Goal: Check status

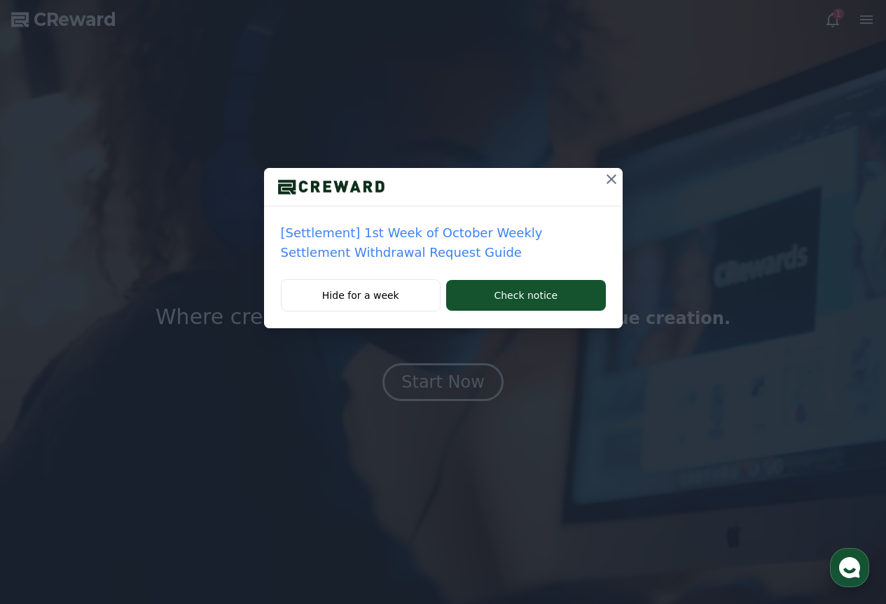
click at [610, 175] on icon at bounding box center [611, 179] width 17 height 17
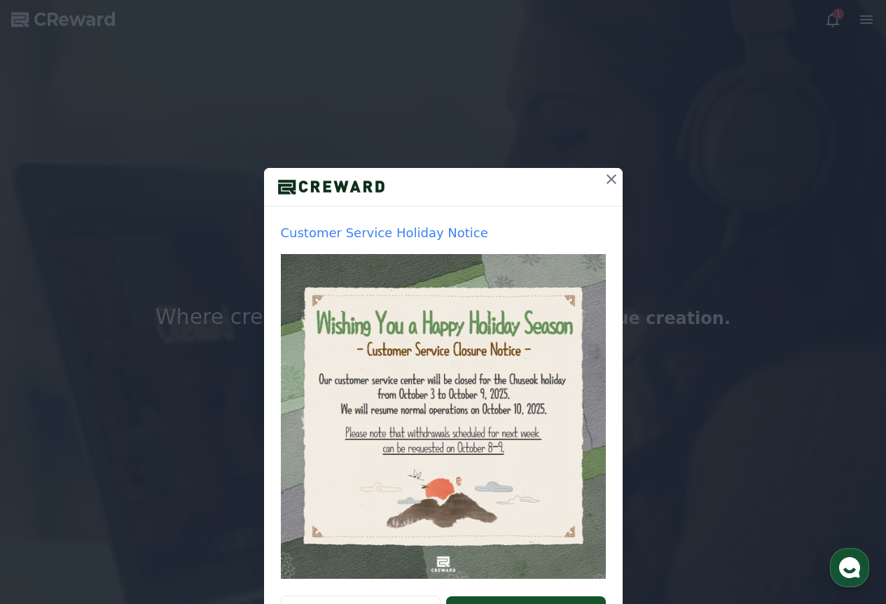
click at [608, 176] on icon at bounding box center [611, 179] width 10 height 10
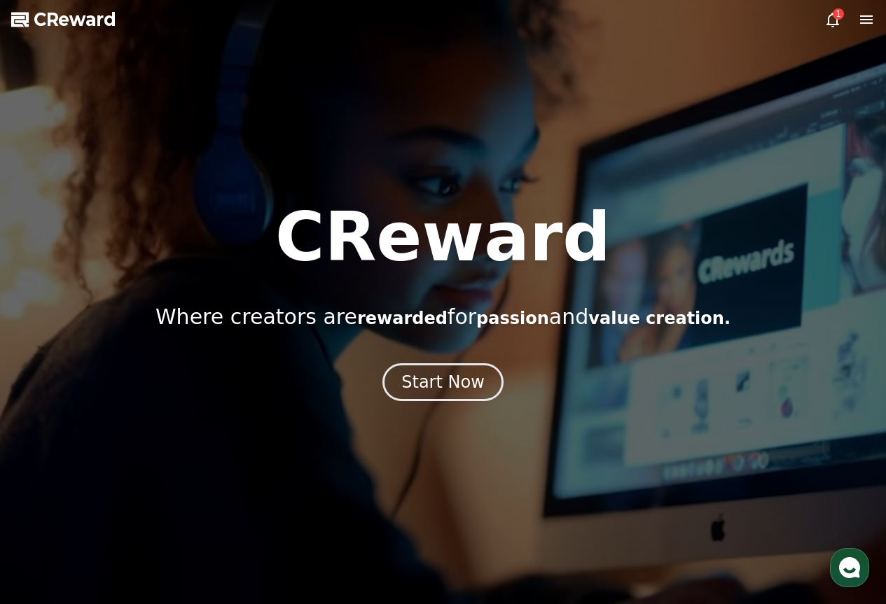
click at [834, 14] on div "1" at bounding box center [837, 13] width 11 height 11
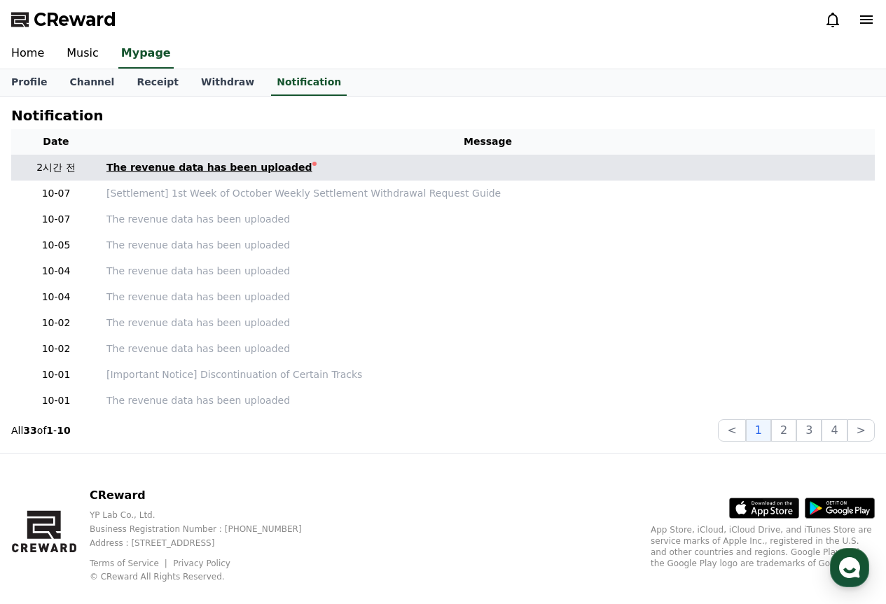
click at [382, 166] on link "The revenue data has been uploaded" at bounding box center [487, 167] width 762 height 15
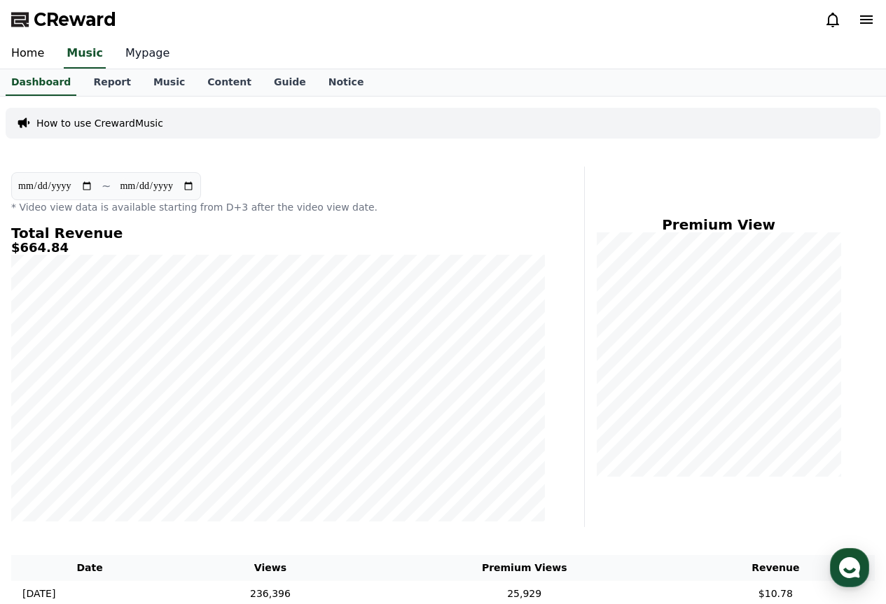
click at [129, 55] on link "Mypage" at bounding box center [147, 53] width 67 height 29
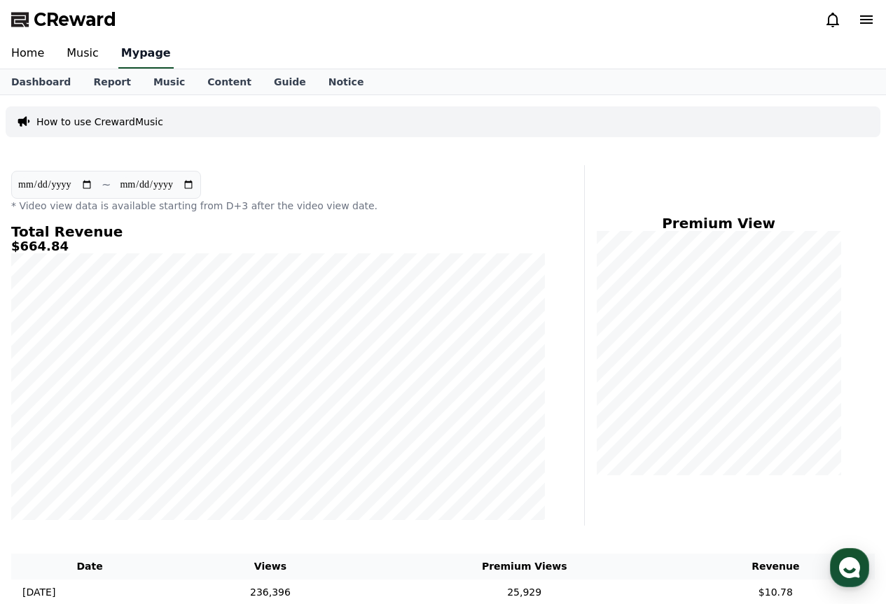
select select "**********"
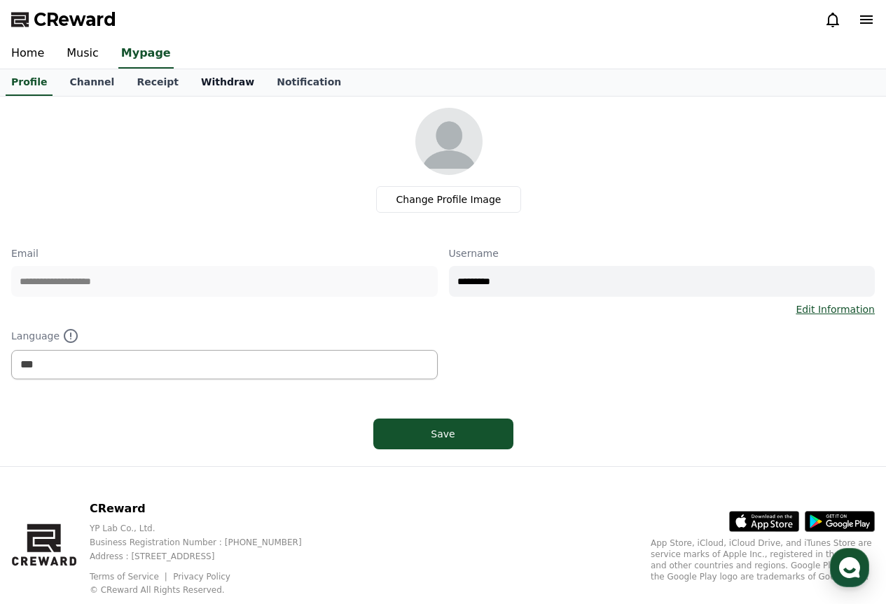
click at [202, 84] on link "Withdraw" at bounding box center [228, 82] width 76 height 27
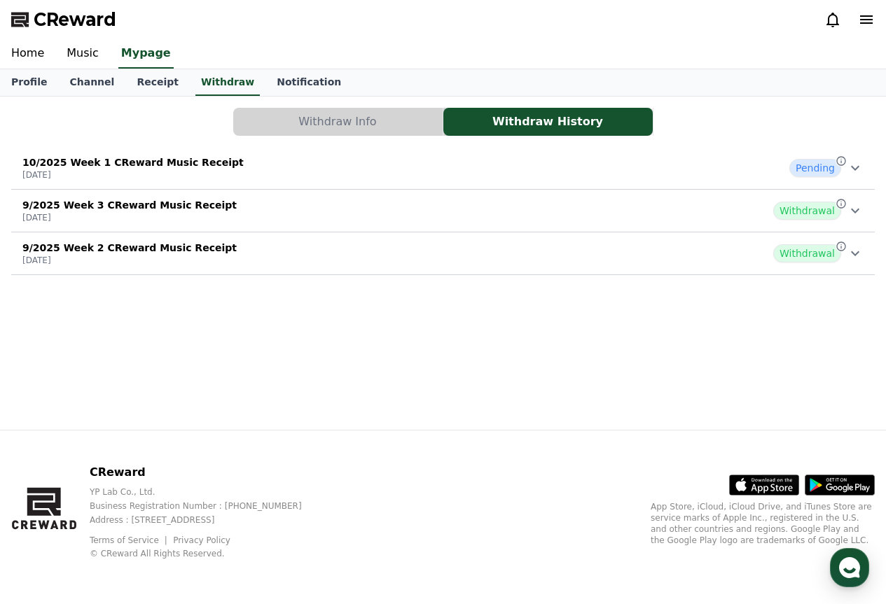
click at [765, 160] on div "10/2025 Week 1 CReward Music Receipt [DATE] Pending" at bounding box center [442, 168] width 863 height 36
